Goal: Transaction & Acquisition: Purchase product/service

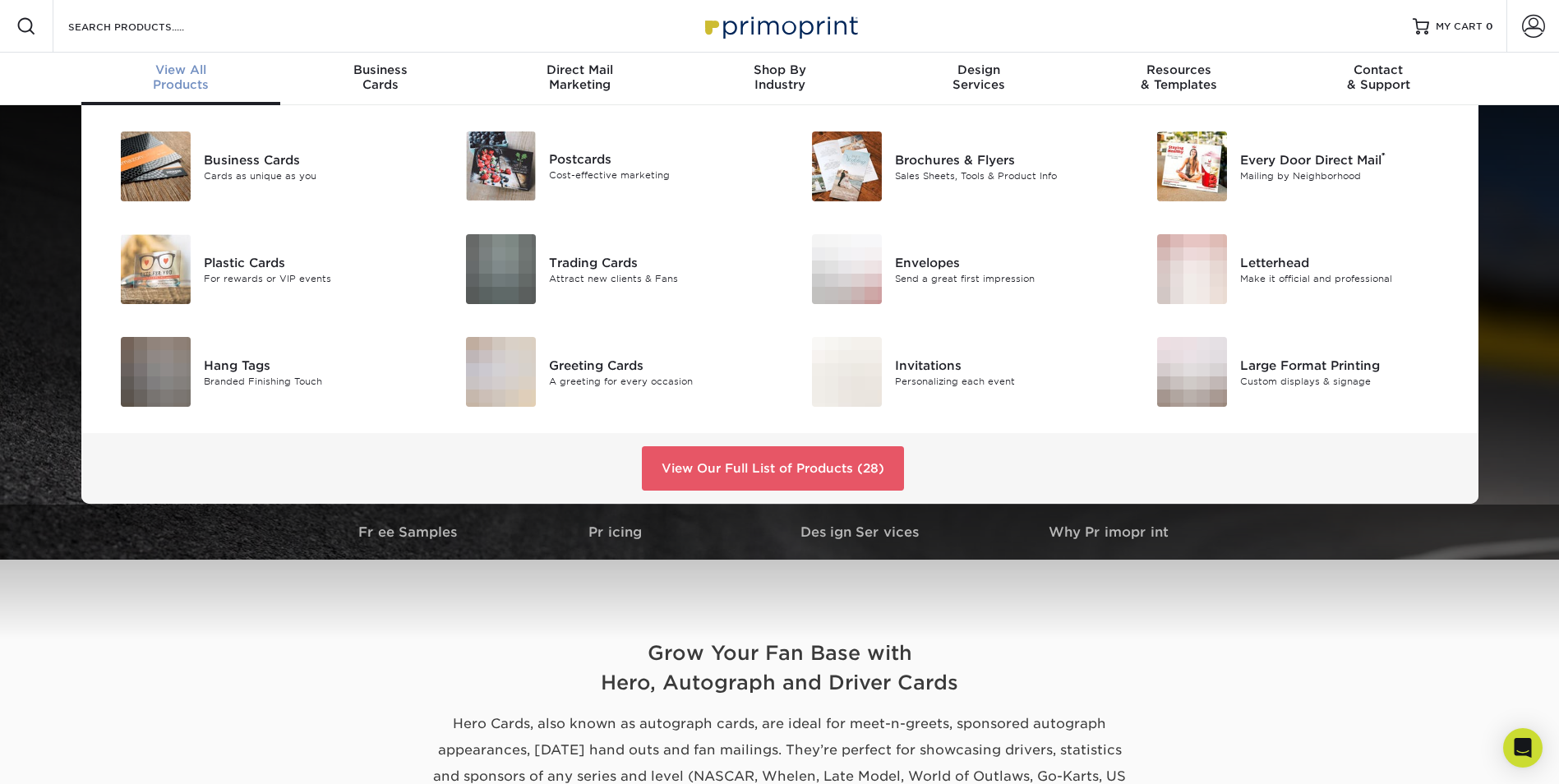
click at [170, 66] on span "View All" at bounding box center [181, 70] width 199 height 15
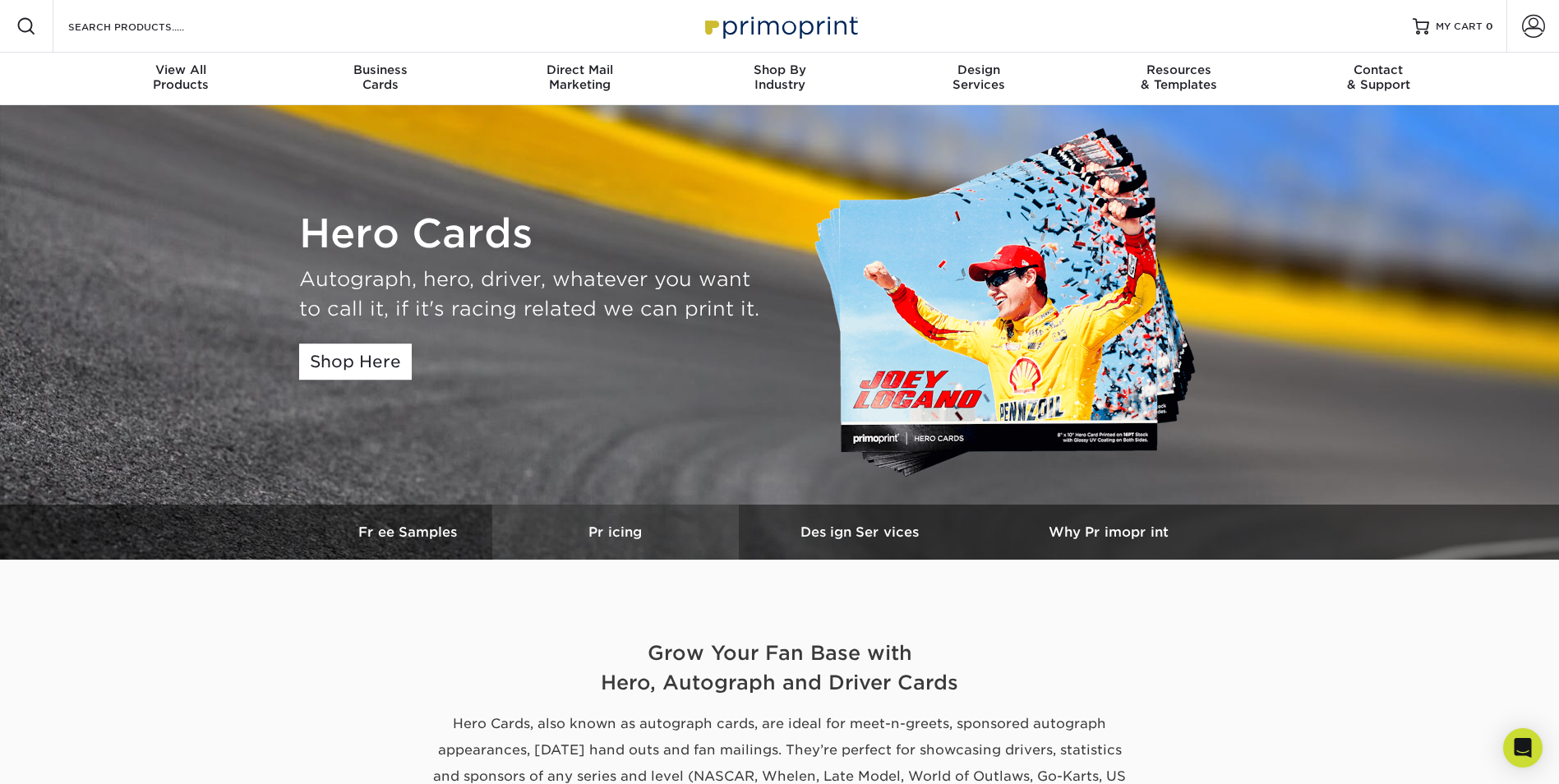
click at [614, 527] on h3 "Pricing" at bounding box center [615, 531] width 246 height 16
click at [635, 532] on h3 "Pricing" at bounding box center [615, 531] width 246 height 16
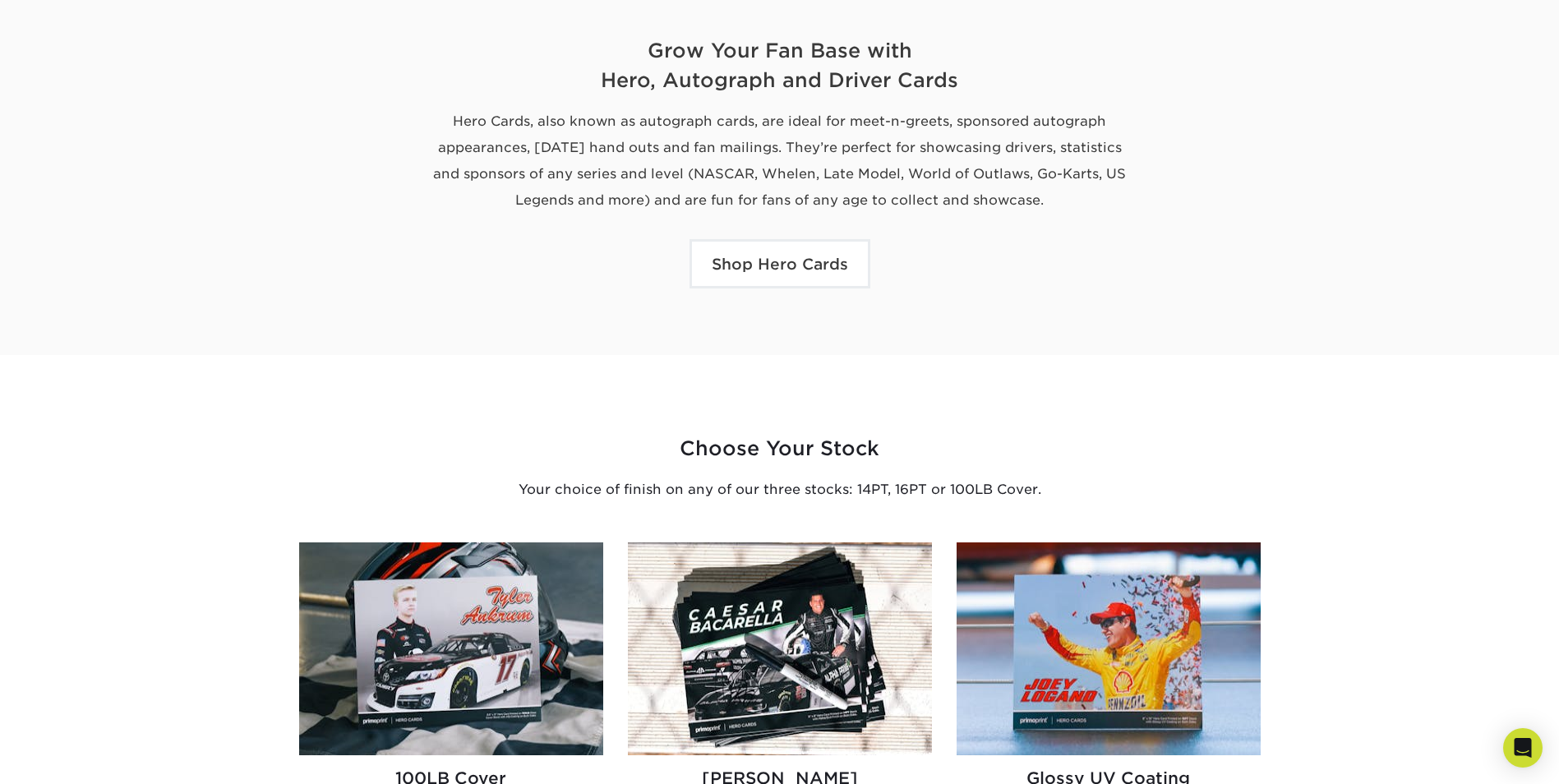
scroll to position [903, 0]
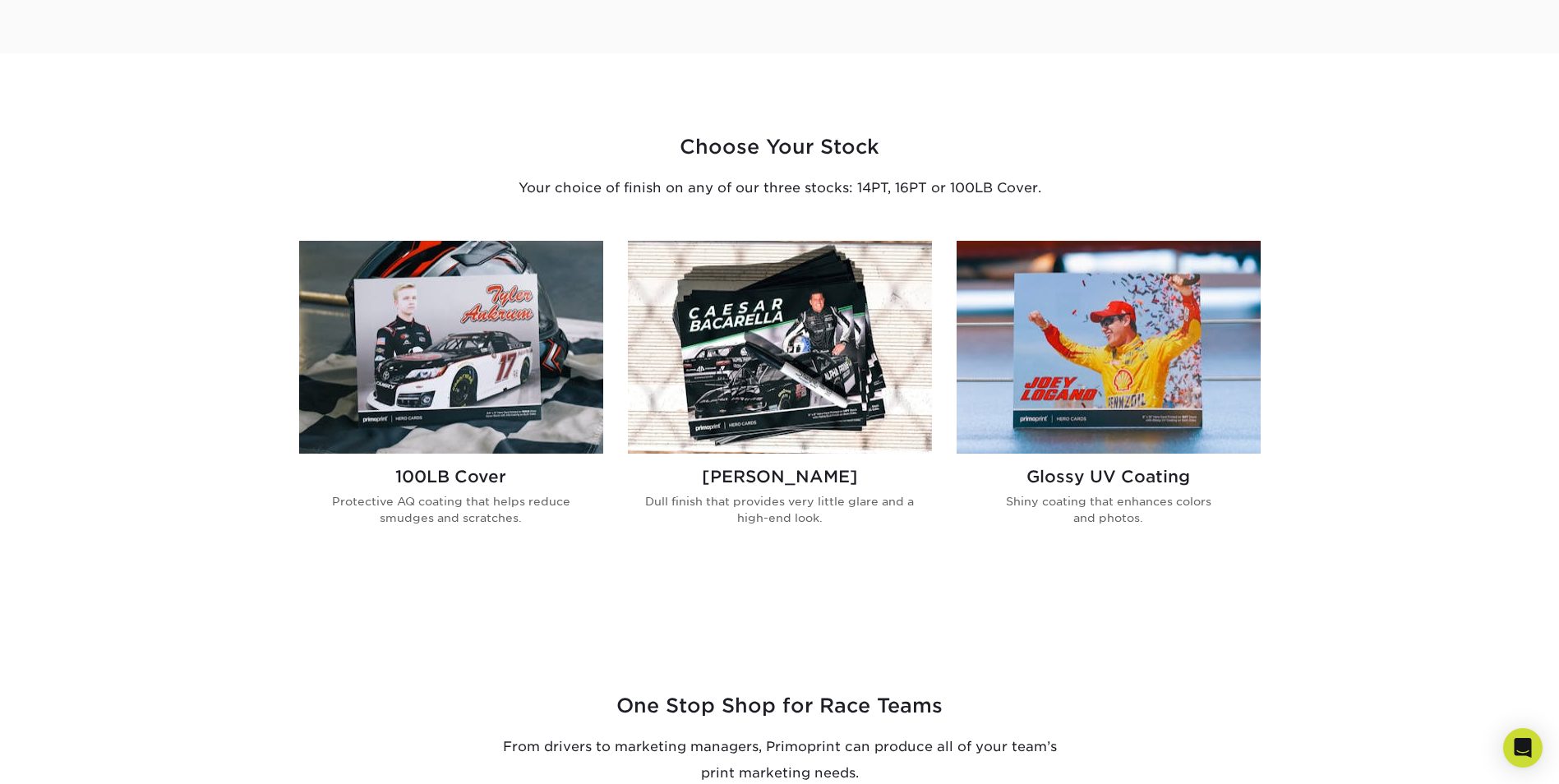
click at [466, 362] on img at bounding box center [450, 347] width 304 height 212
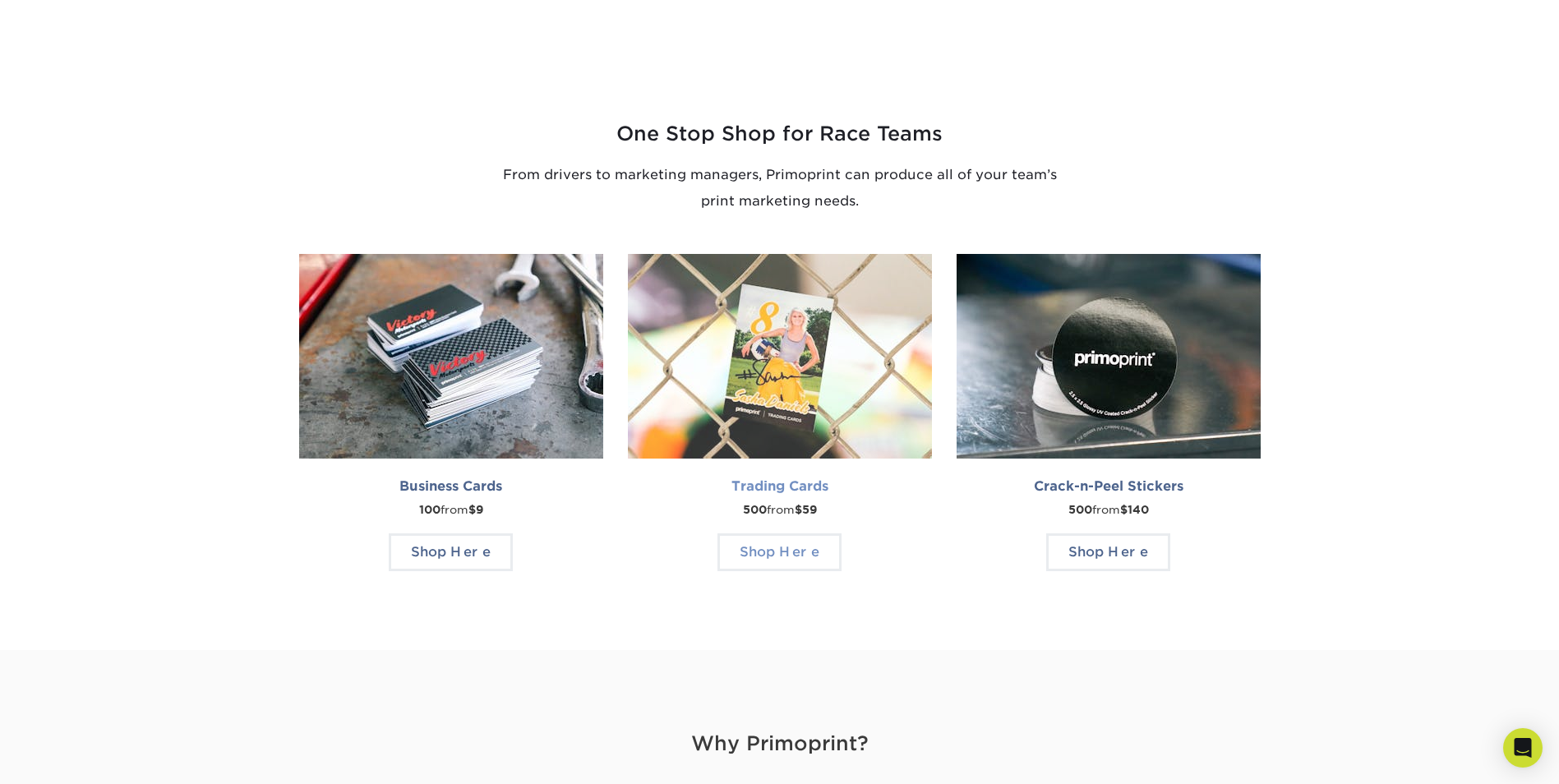
scroll to position [1506, 0]
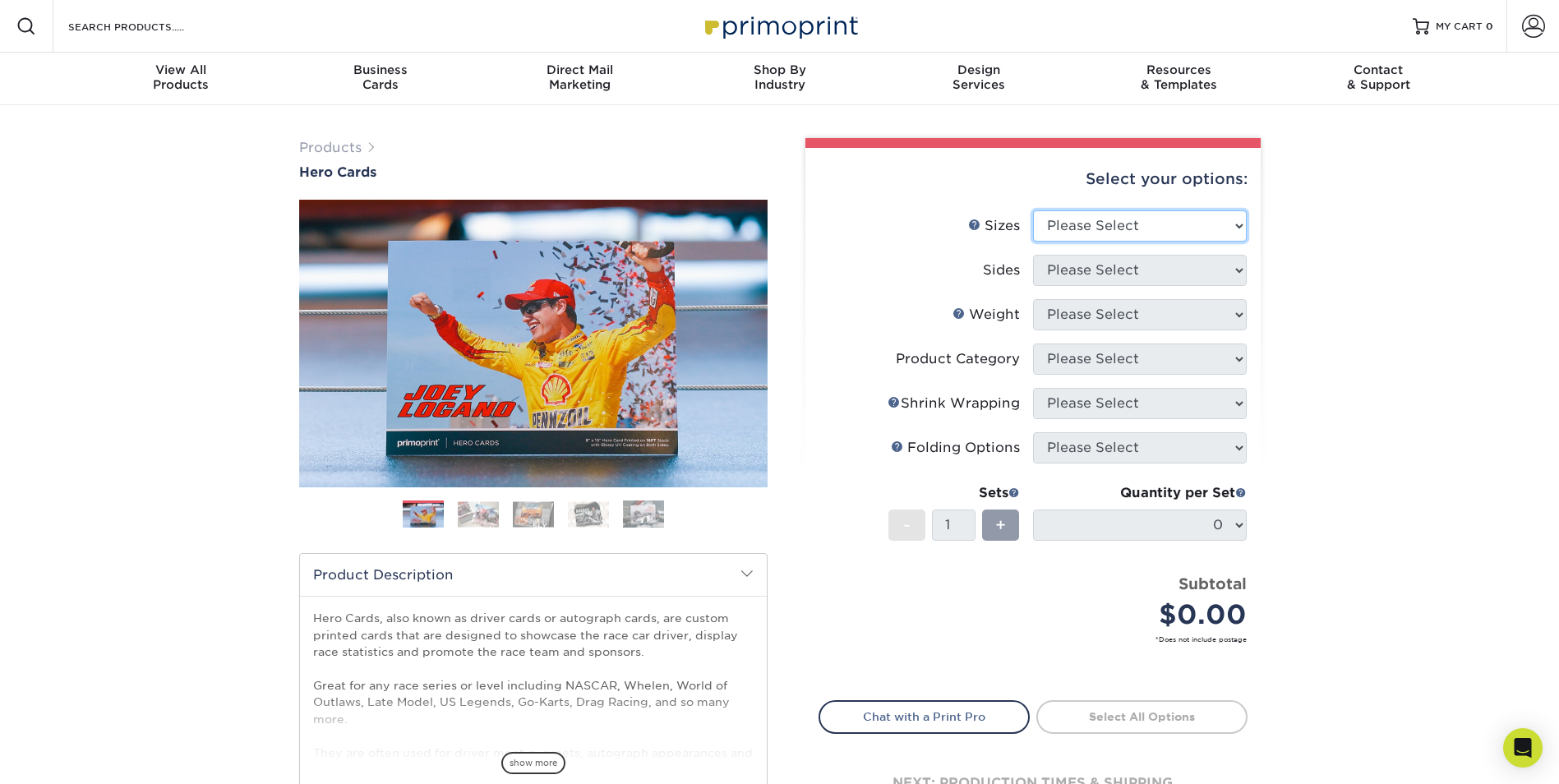
click at [1235, 231] on select "Please Select 1.5" x 7" 4" x 6" 5" x 7" 6" x 8" 6" x 8.5" 6" x 9" 7" x 8.5" 7.5…" at bounding box center [1139, 226] width 213 height 31
select select "8.50x11.00"
click at [1033, 210] on select "Please Select 1.5" x 7" 4" x 6" 5" x 7" 6" x 8" 6" x 8.5" 6" x 9" 7" x 8.5" 7.5…" at bounding box center [1139, 226] width 213 height 31
click at [1205, 271] on select "Please Select Print Both Sides Print Front Only" at bounding box center [1139, 270] width 213 height 31
select select "13abbda7-1d64-4f25-8bb2-c179b224825d"
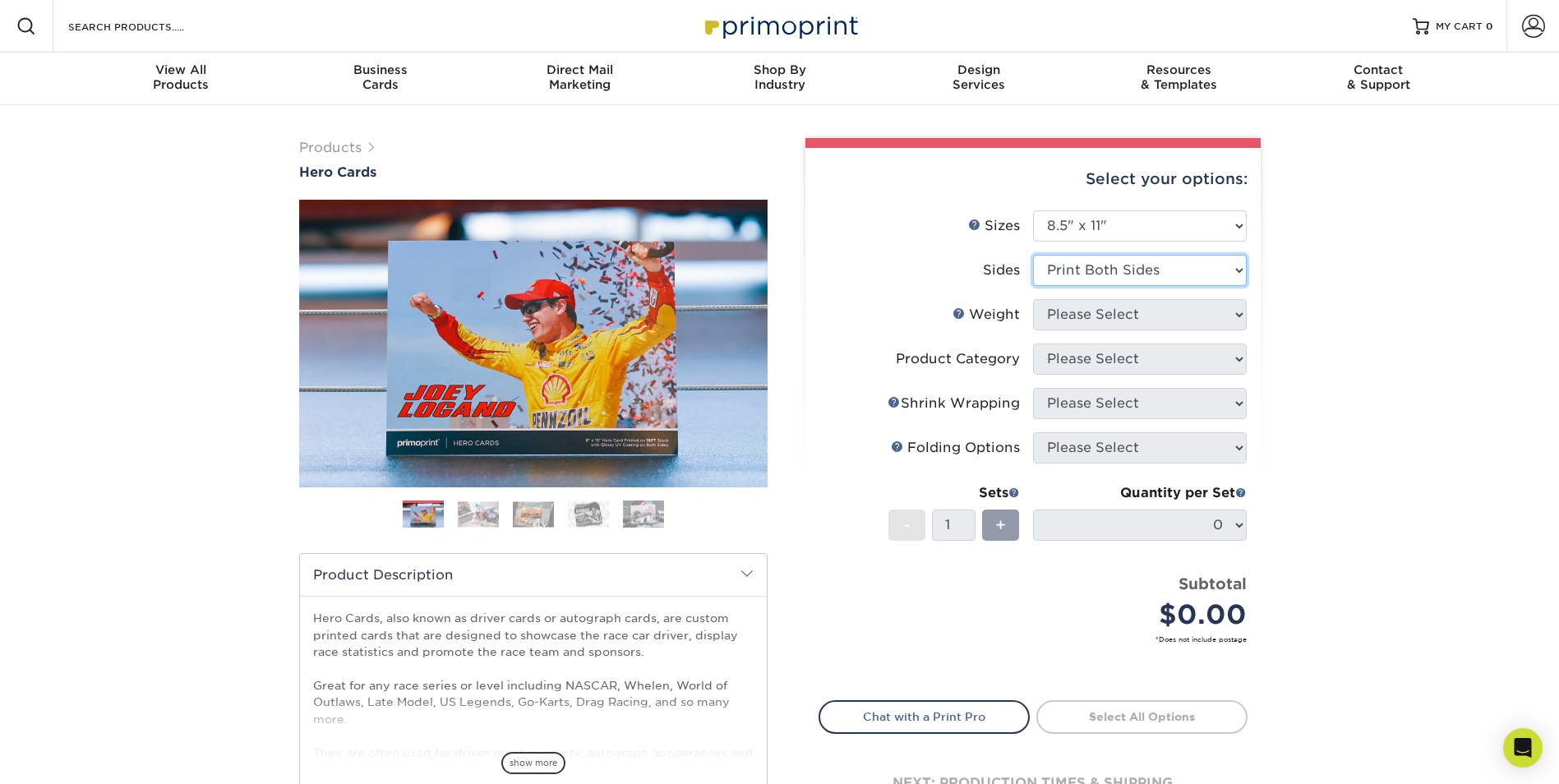
click at [1033, 254] on select "Please Select Print Both Sides Print Front Only" at bounding box center [1139, 270] width 213 height 31
click at [1175, 320] on select "Please Select 100LB 14PT 16PT" at bounding box center [1139, 315] width 213 height 31
select select "100LB"
click at [1033, 299] on select "Please Select 100LB 14PT 16PT" at bounding box center [1139, 315] width 213 height 31
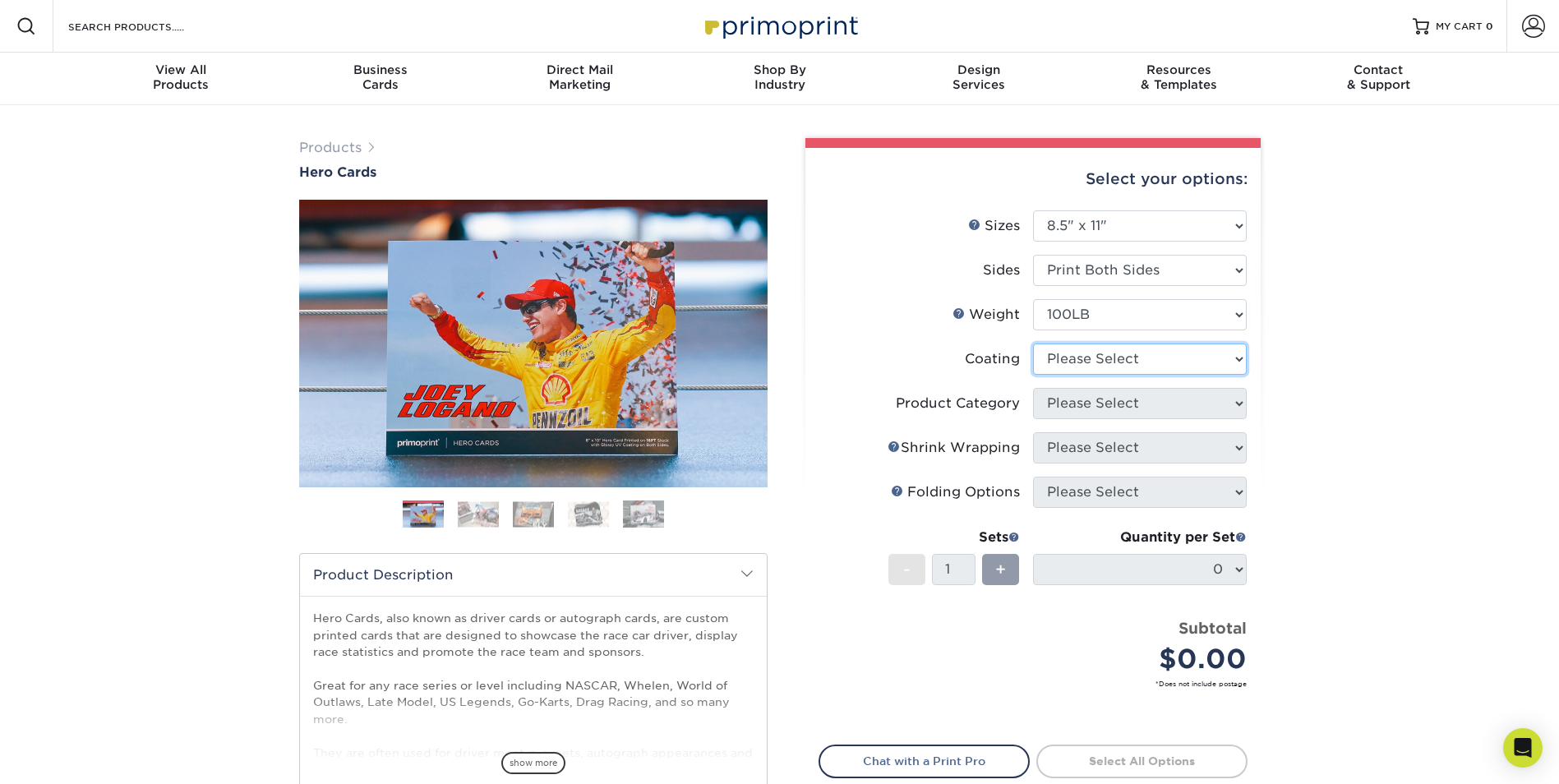
click at [1152, 362] on select at bounding box center [1139, 359] width 213 height 31
select select "d41dab50-ff65-4f4f-bb17-2afe4d36ae33"
click at [1033, 343] on select at bounding box center [1139, 359] width 213 height 31
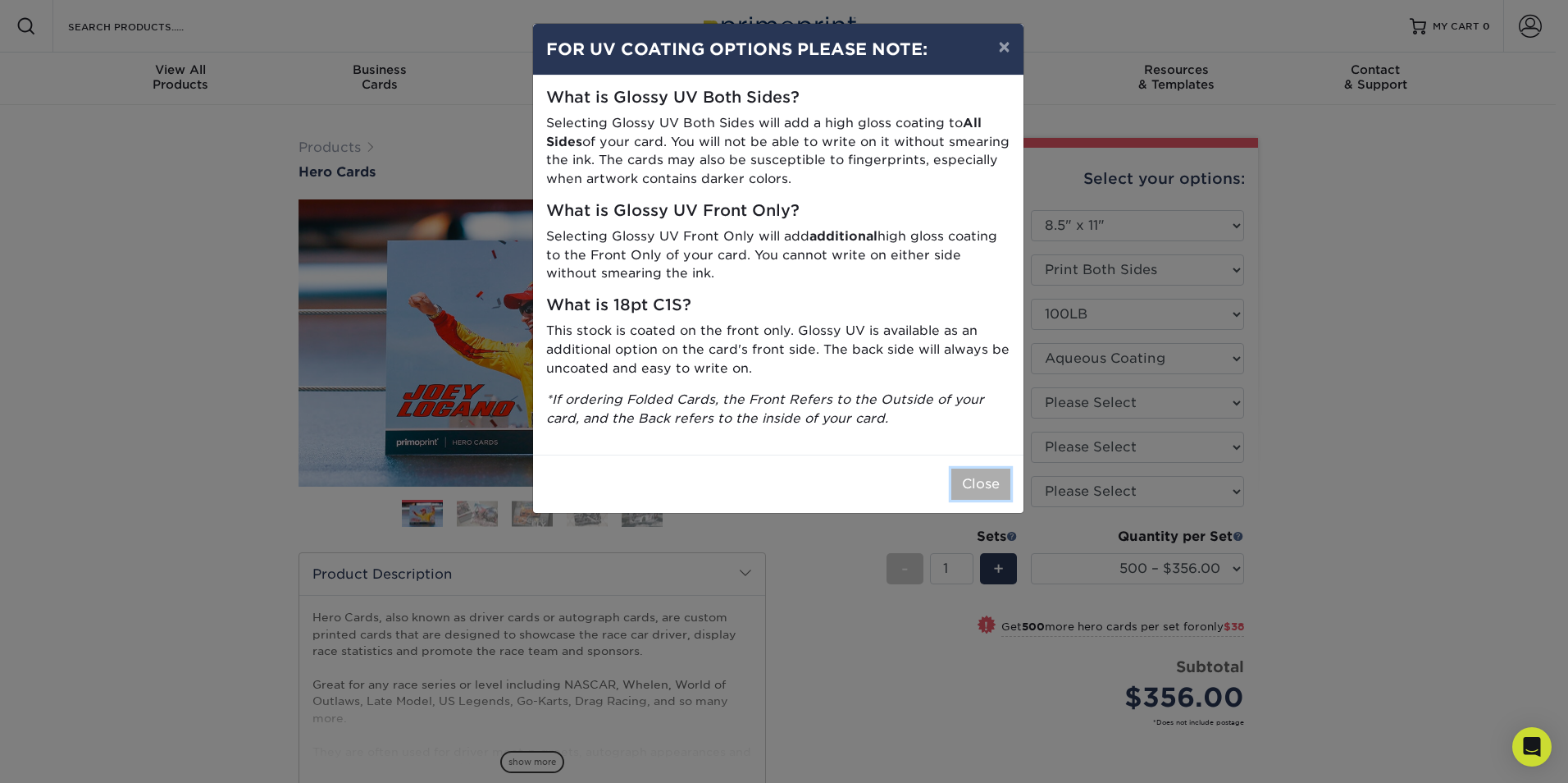
click at [984, 485] on button "Close" at bounding box center [981, 484] width 59 height 31
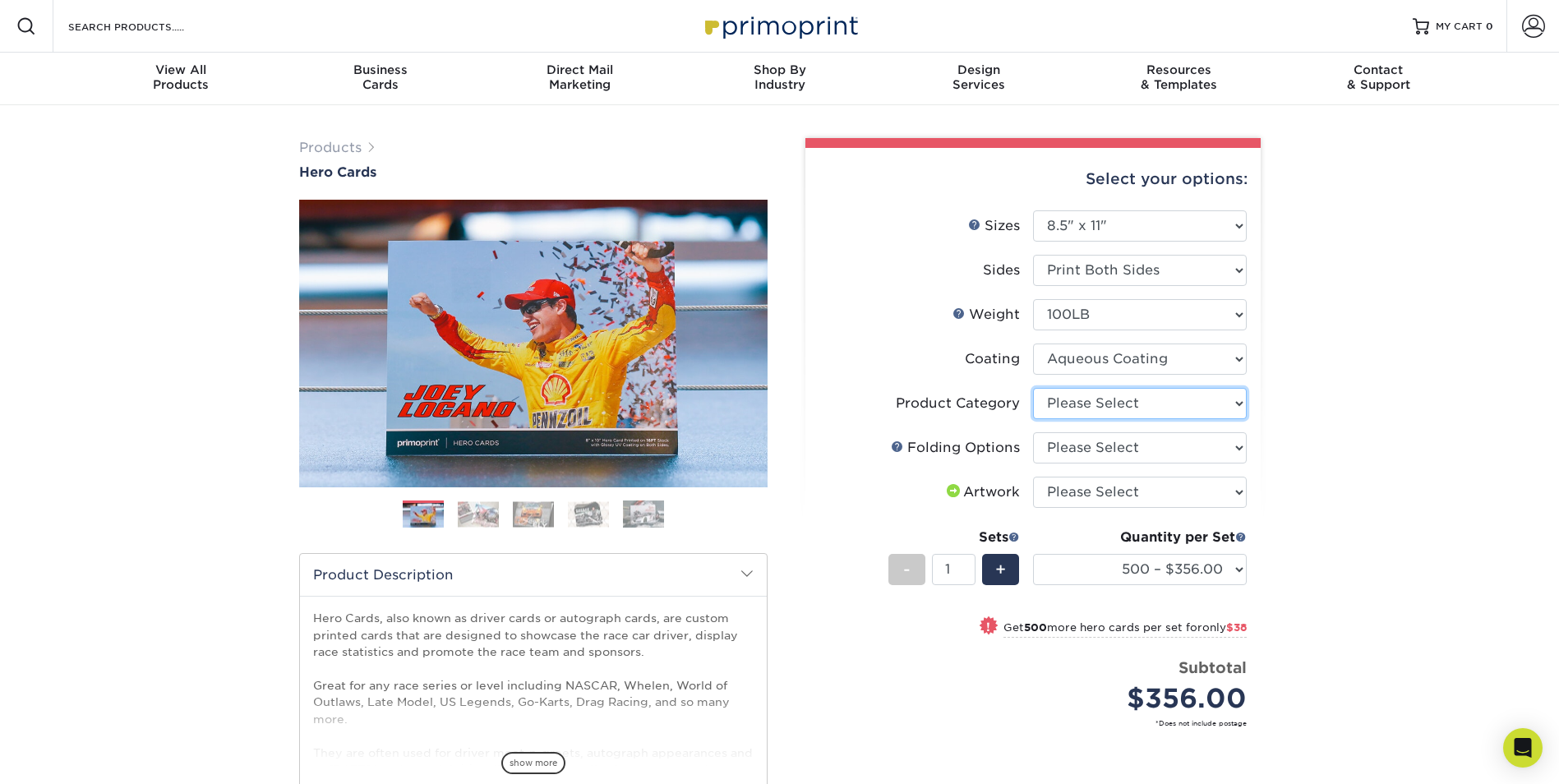
click at [1232, 406] on select "Please Select Flyers and Brochures" at bounding box center [1139, 404] width 213 height 31
select select "1a668080-6b7c-4174-b399-2c3833b27ef4"
click at [1033, 388] on select "Please Select Flyers and Brochures" at bounding box center [1139, 404] width 213 height 31
click at [1192, 455] on select "Please Select FLAT - No Folding" at bounding box center [1139, 448] width 213 height 31
select select "9b1d5825-34d1-4721-9874-ed79abb003d7"
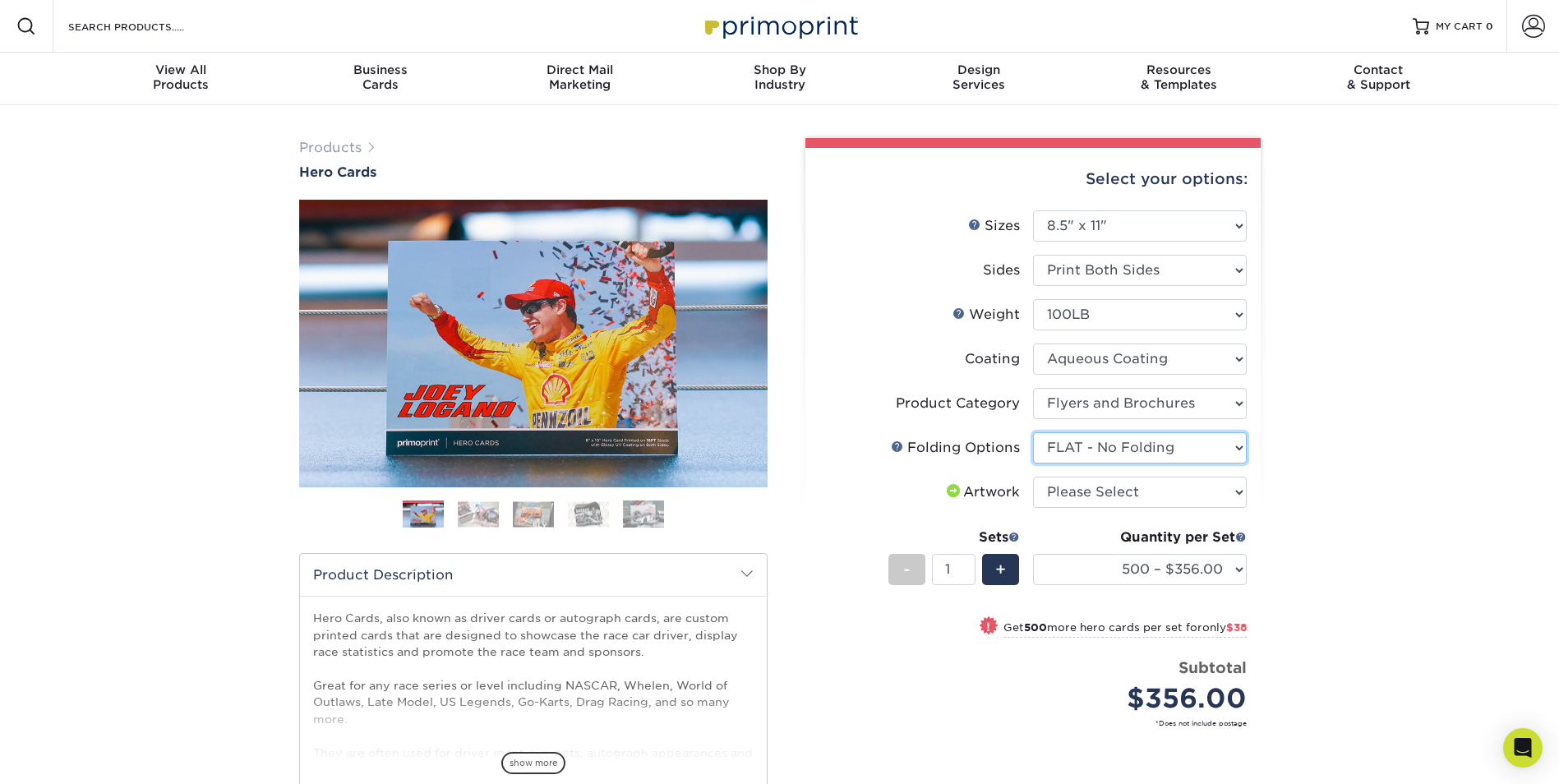
click at [1033, 432] on select "Please Select FLAT - No Folding" at bounding box center [1139, 448] width 213 height 31
click at [1171, 491] on select "Please Select I will upload files I need a design - $150" at bounding box center [1139, 492] width 213 height 31
select select "upload"
click at [1033, 477] on select "Please Select I will upload files I need a design - $150" at bounding box center [1139, 492] width 213 height 31
click at [1239, 573] on select "500 – $356.00 1000 – $394.00 2000 – $469.00 2500 – $587.00 3000 – $752.00 4000 …" at bounding box center [1139, 569] width 213 height 31
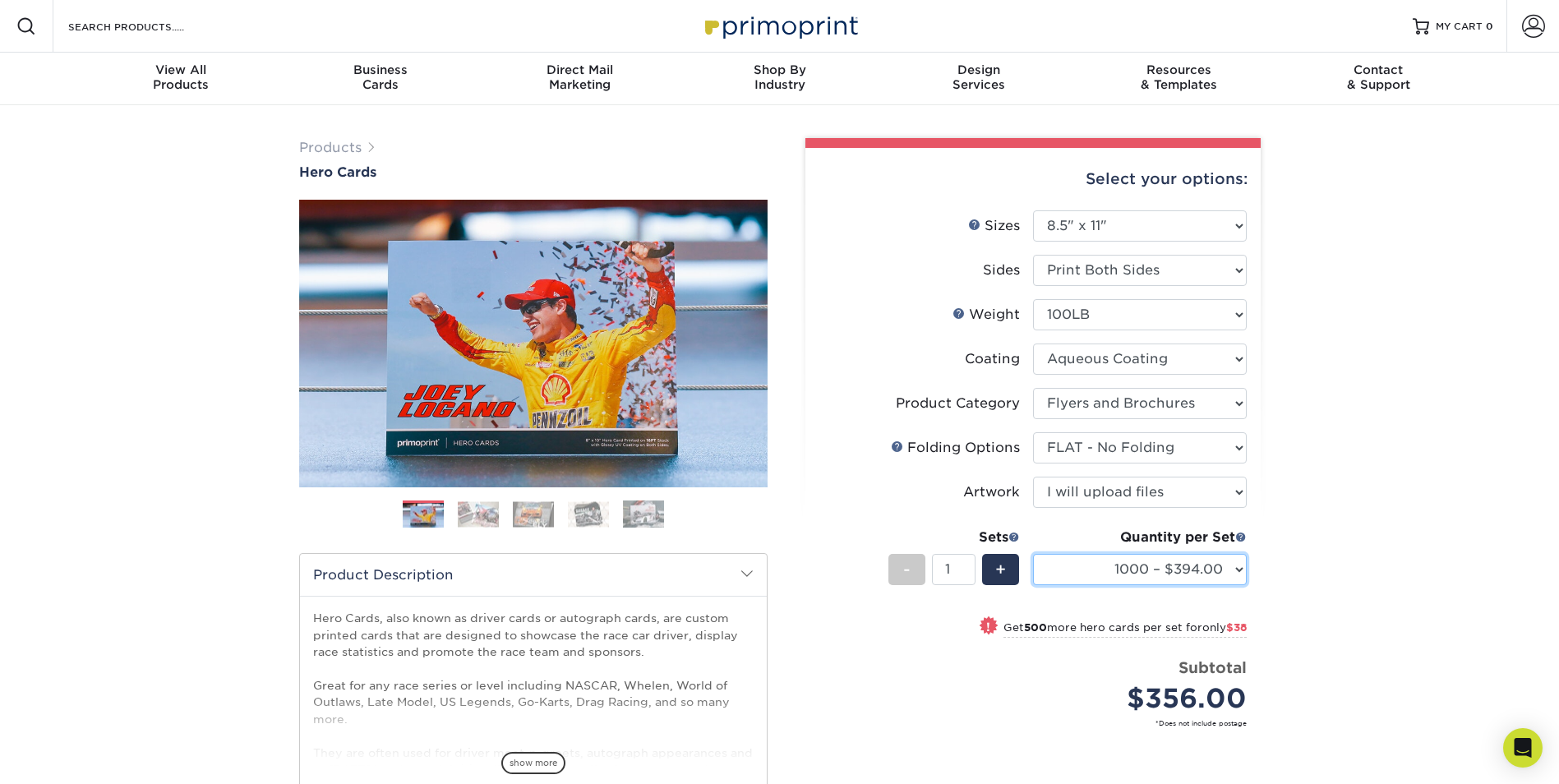
click at [1033, 553] on select "500 – $356.00 1000 – $394.00 2000 – $469.00 2500 – $587.00 3000 – $752.00 4000 …" at bounding box center [1139, 569] width 213 height 31
click at [1245, 573] on select "500 – $356.00 1000 – $394.00 2000 – $469.00 2500 – $587.00 3000 – $752.00 4000 …" at bounding box center [1139, 569] width 213 height 31
select select "2000 – $469.00"
click at [1033, 553] on select "500 – $356.00 1000 – $394.00 2000 – $469.00 2500 – $587.00 3000 – $752.00 4000 …" at bounding box center [1139, 569] width 213 height 31
click at [1356, 488] on div "Products Hero Cards Previous Next ," at bounding box center [779, 544] width 1559 height 877
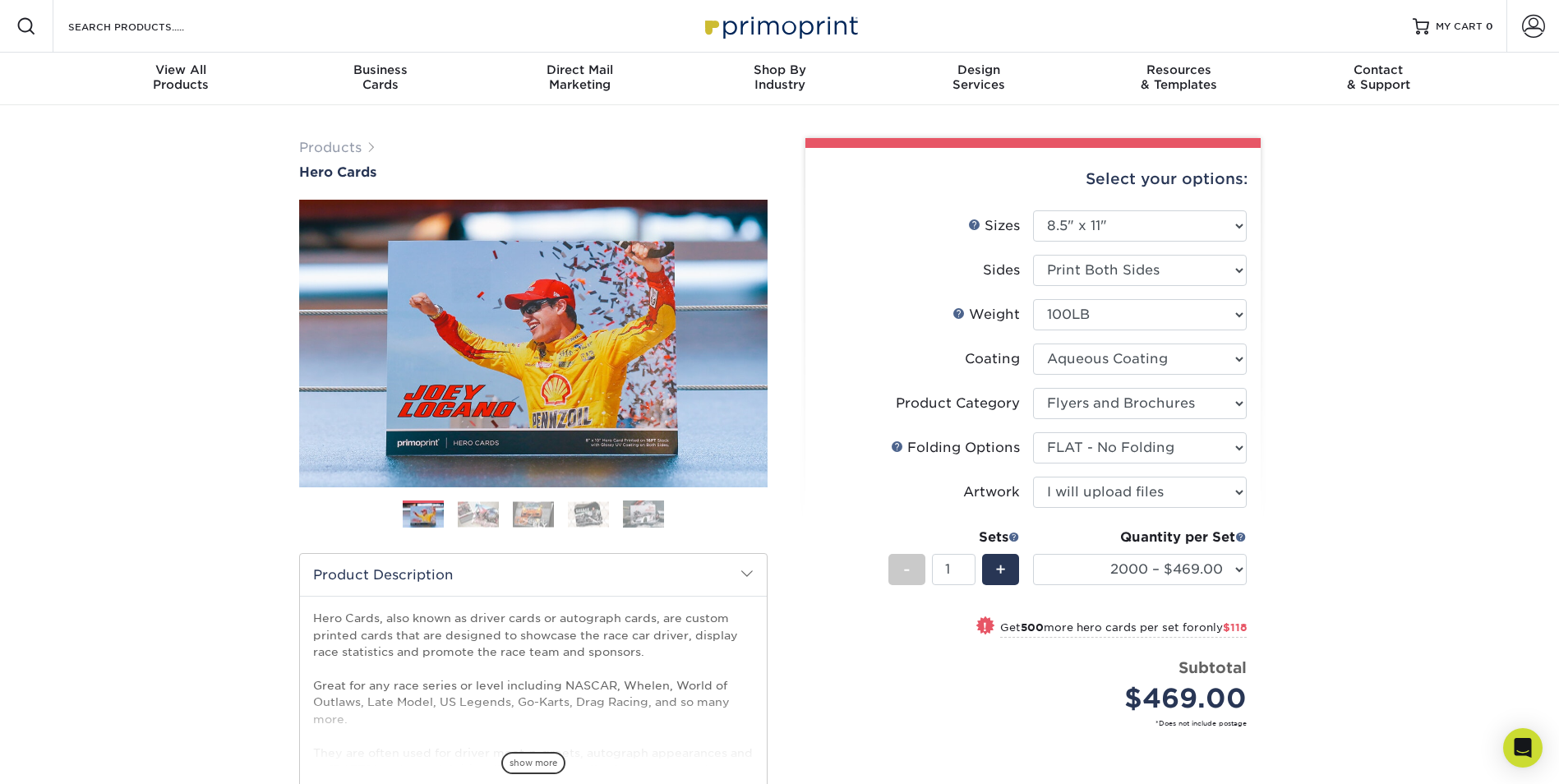
click at [1519, 468] on div "Products Hero Cards Previous Next ," at bounding box center [779, 544] width 1559 height 877
click at [1244, 311] on select "Please Select 100LB 14PT 16PT" at bounding box center [1139, 315] width 213 height 31
select select "14PT"
click at [1033, 299] on select "Please Select 100LB 14PT 16PT" at bounding box center [1139, 315] width 213 height 31
select select "-1"
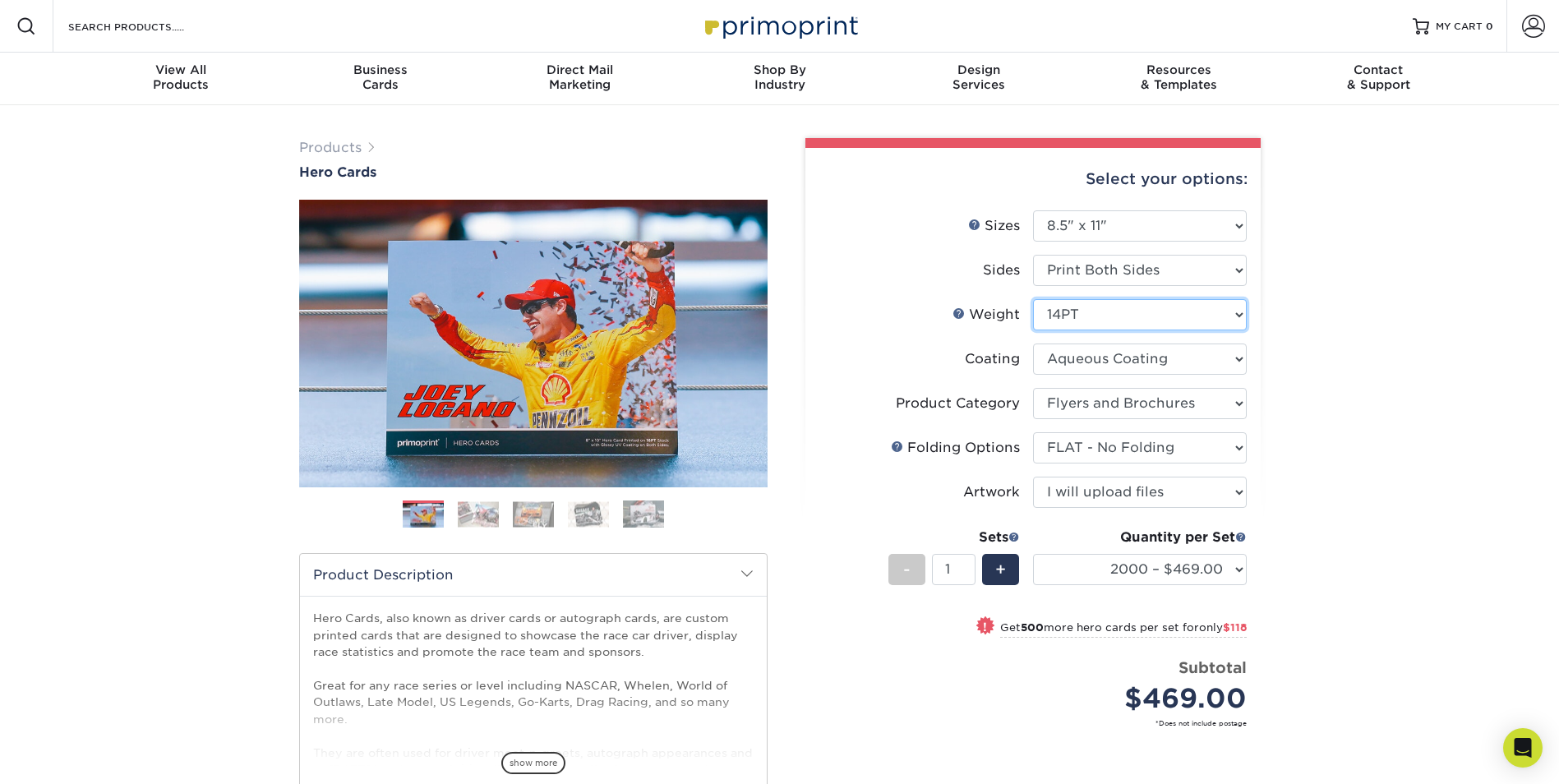
select select "-1"
select select
select select "-1"
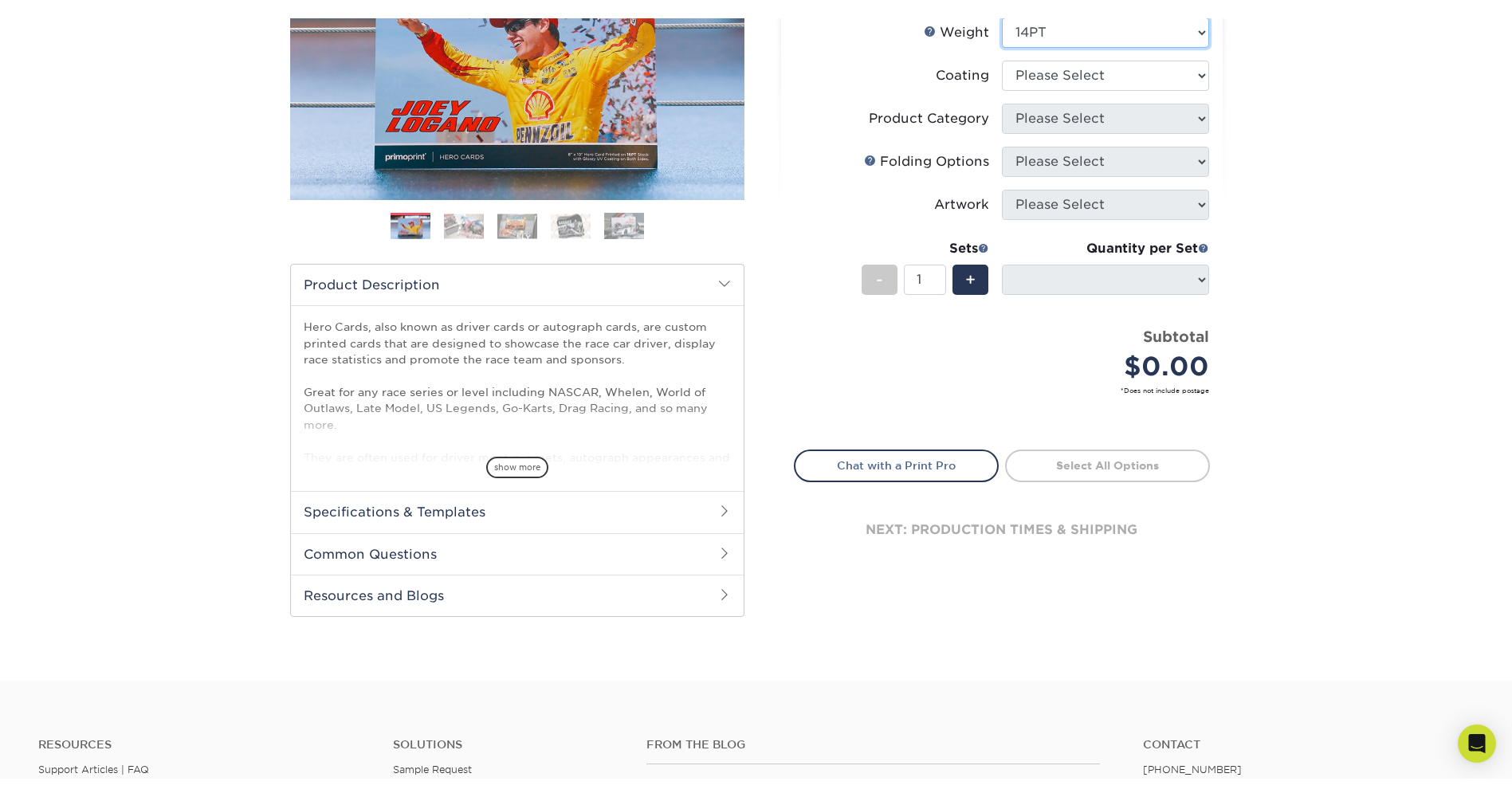
scroll to position [292, 0]
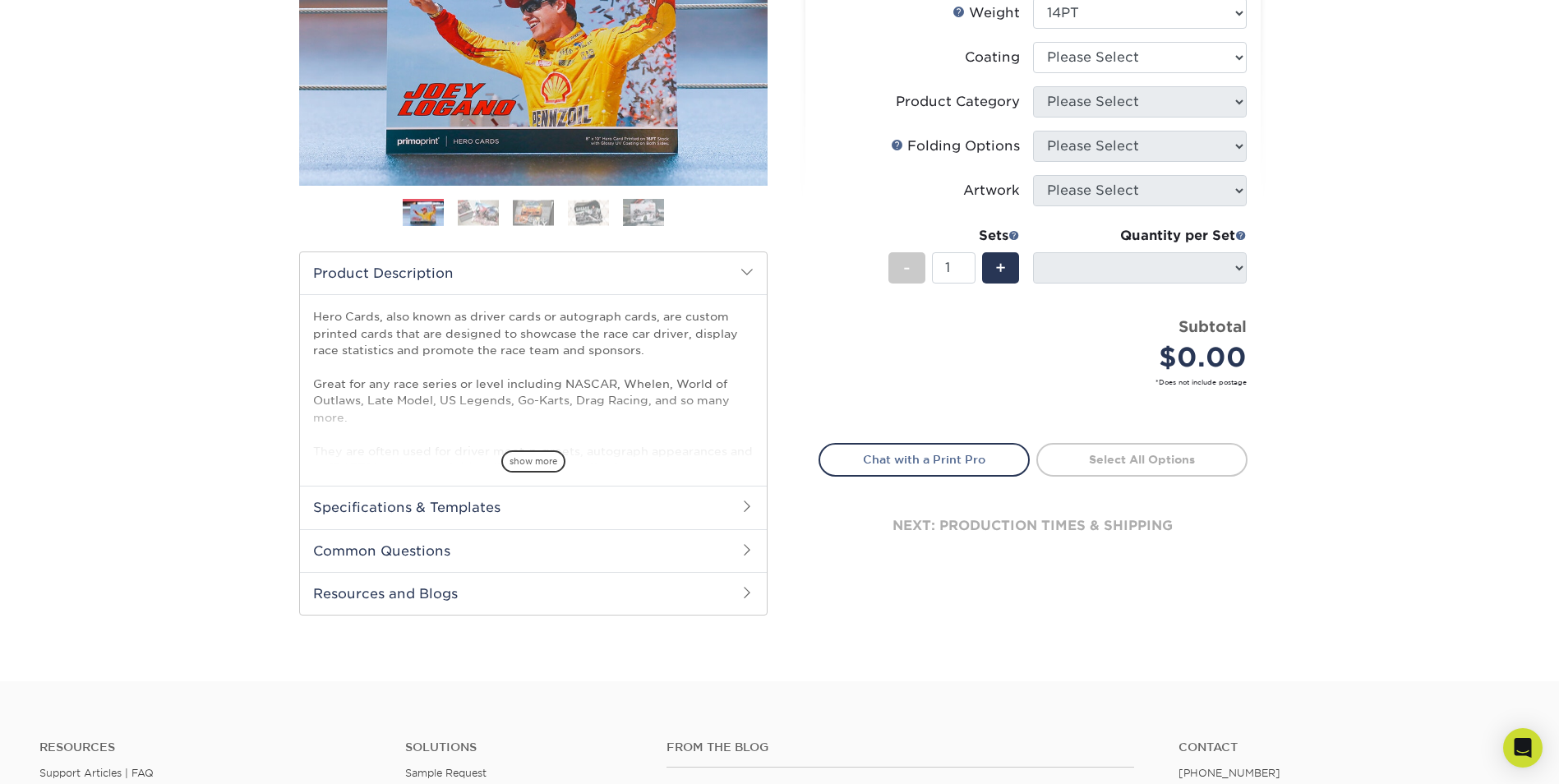
click at [1484, 380] on div "Products Hero Cards Previous Next ," at bounding box center [779, 242] width 1559 height 877
